Goal: Book appointment/travel/reservation

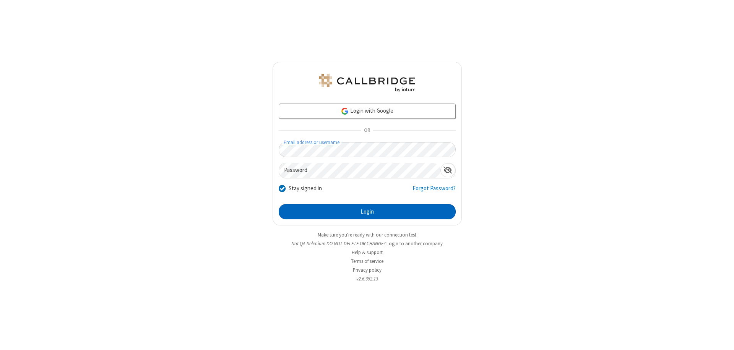
click at [367, 212] on button "Login" at bounding box center [367, 211] width 177 height 15
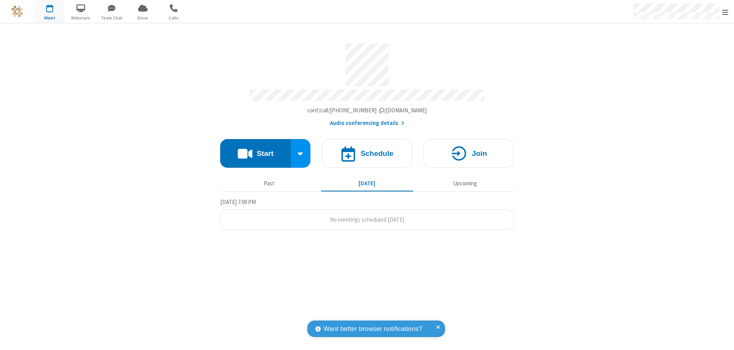
click at [725, 12] on span "Open menu" at bounding box center [725, 12] width 6 height 8
click at [50, 11] on span "button" at bounding box center [50, 8] width 29 height 13
click at [367, 150] on h4 "Schedule" at bounding box center [376, 153] width 33 height 7
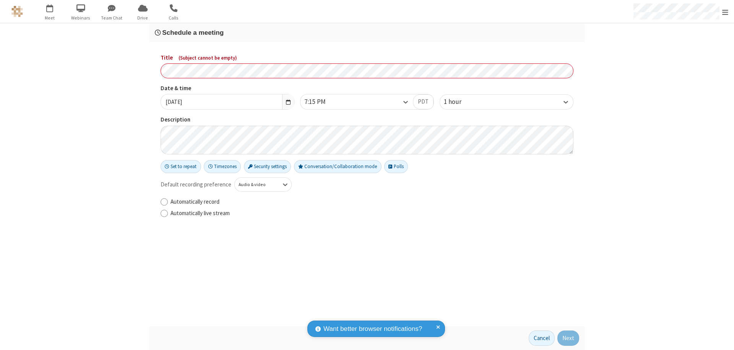
click at [367, 32] on h3 "Schedule a meeting" at bounding box center [367, 32] width 424 height 7
